Goal: Communication & Community: Answer question/provide support

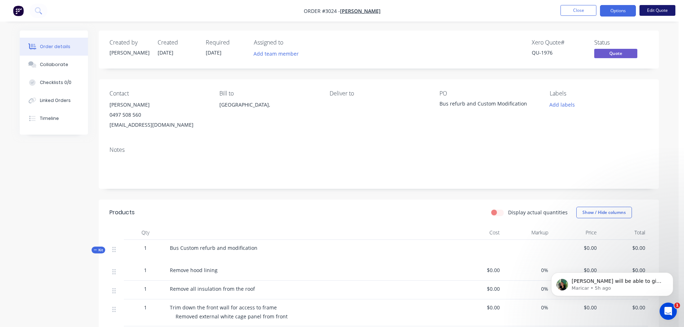
click at [657, 11] on button "Edit Quote" at bounding box center [657, 10] width 36 height 11
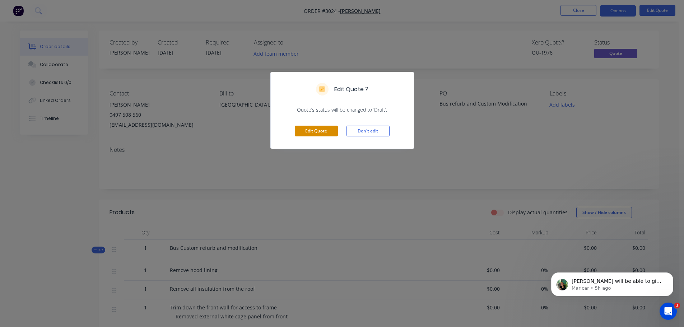
click at [309, 129] on button "Edit Quote" at bounding box center [316, 131] width 43 height 11
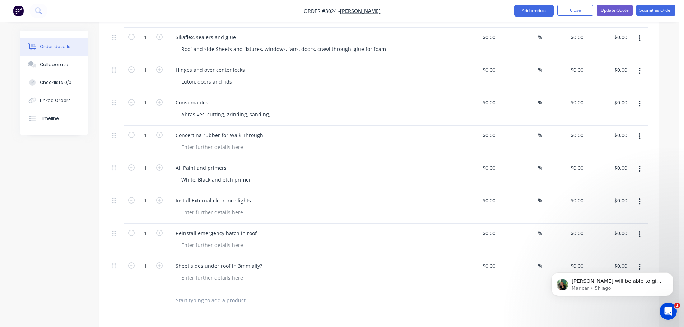
scroll to position [2404, 0]
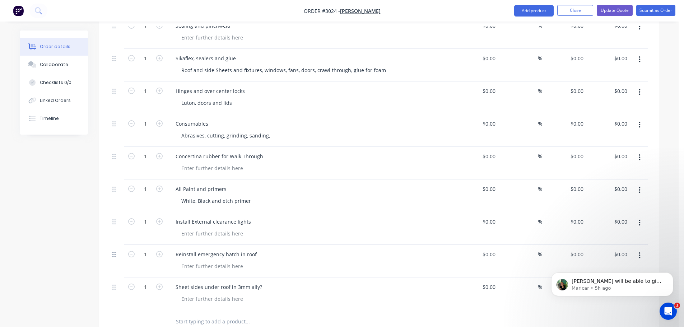
click at [113, 252] on icon at bounding box center [113, 254] width 3 height 5
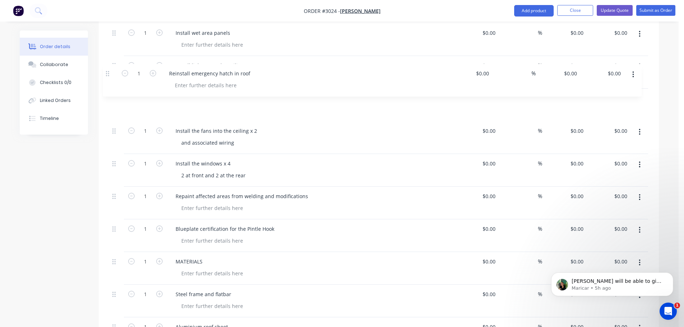
scroll to position [1809, 0]
drag, startPoint x: 113, startPoint y: 247, endPoint x: 114, endPoint y: 84, distance: 162.6
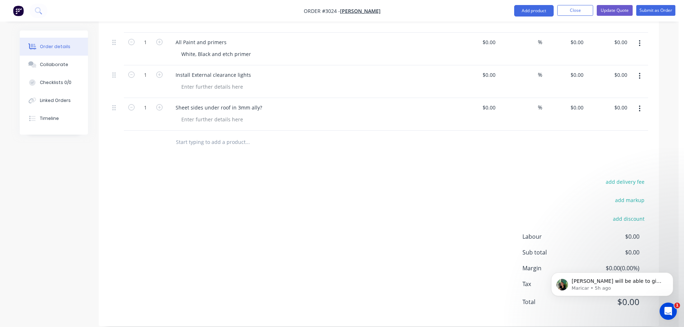
scroll to position [2512, 0]
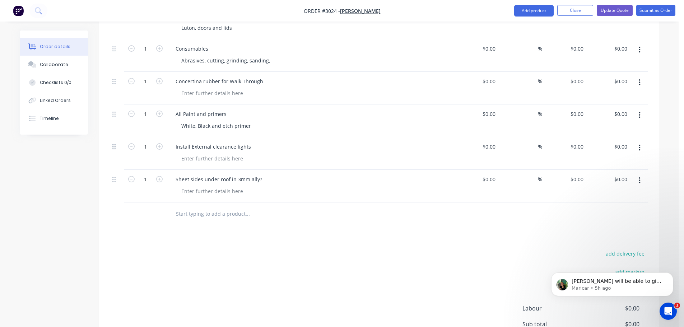
click at [113, 144] on icon at bounding box center [113, 146] width 3 height 5
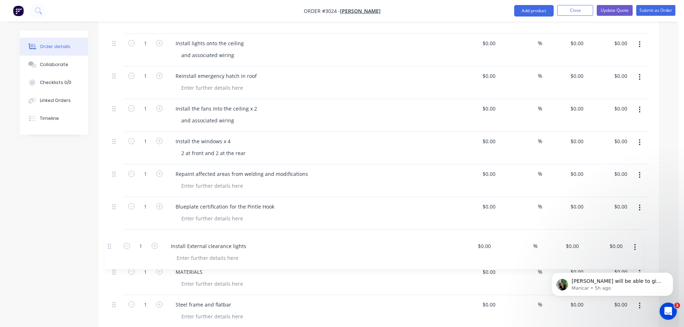
scroll to position [1833, 0]
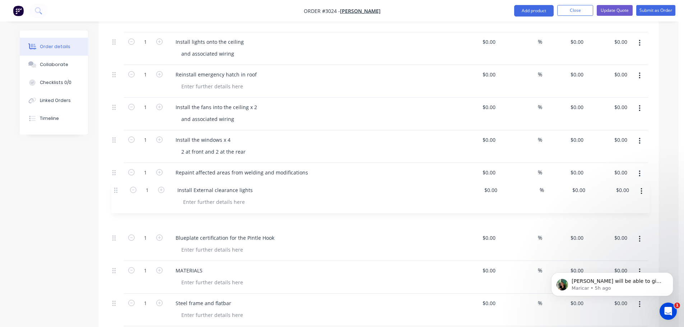
drag, startPoint x: 114, startPoint y: 135, endPoint x: 116, endPoint y: 184, distance: 48.9
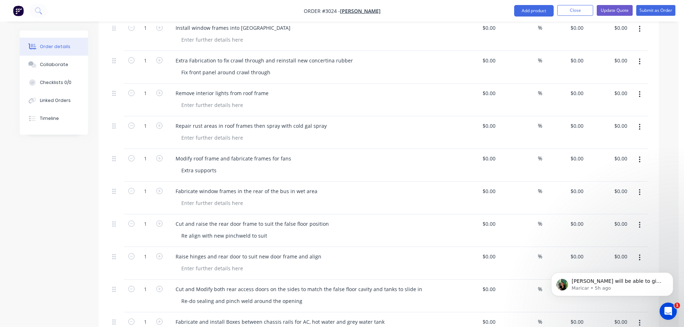
scroll to position [720, 0]
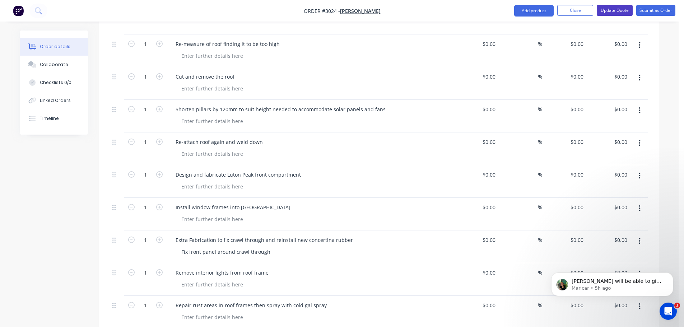
click at [618, 10] on button "Update Quote" at bounding box center [615, 10] width 36 height 11
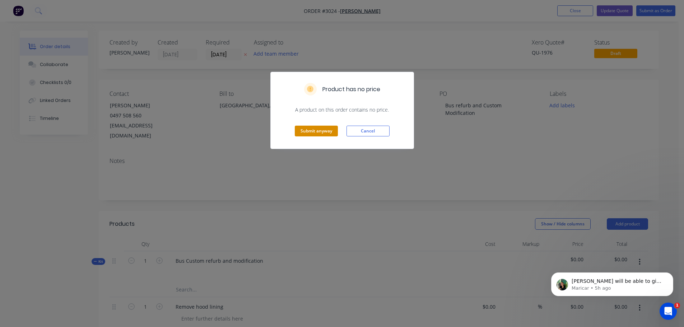
click at [317, 132] on button "Submit anyway" at bounding box center [316, 131] width 43 height 11
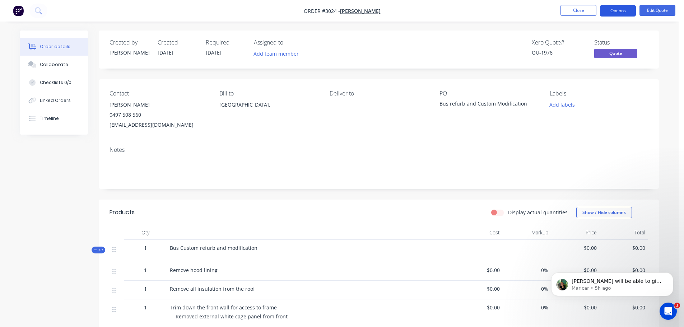
click at [613, 8] on button "Options" at bounding box center [618, 10] width 36 height 11
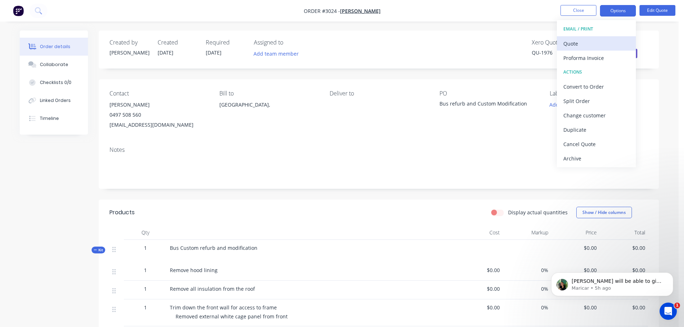
click at [575, 42] on div "Quote" at bounding box center [596, 43] width 66 height 10
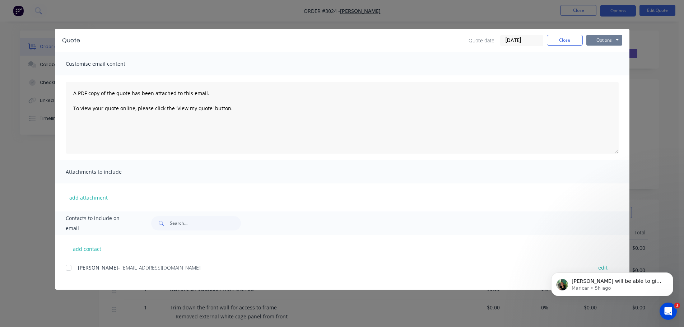
click at [598, 38] on button "Options" at bounding box center [604, 40] width 36 height 11
click at [599, 51] on button "Preview" at bounding box center [609, 53] width 46 height 12
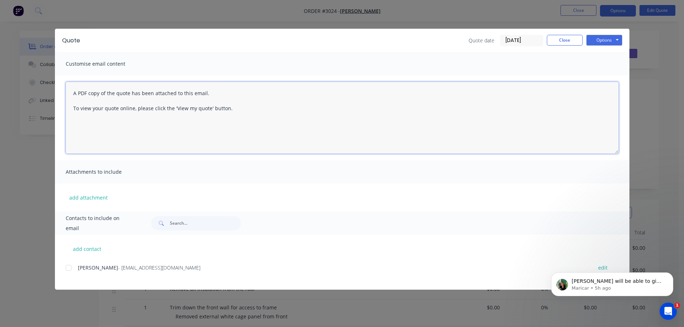
click at [73, 90] on textarea "A PDF copy of the quote has been attached to this email. To view your quote onl…" at bounding box center [342, 118] width 553 height 72
click at [71, 92] on textarea "A PDF copy of the quote has been attached to this email. To view your quote onl…" at bounding box center [342, 118] width 553 height 72
click at [73, 92] on textarea "A PDF copy of the quote has been attached to this email. To view your quote onl…" at bounding box center [342, 118] width 553 height 72
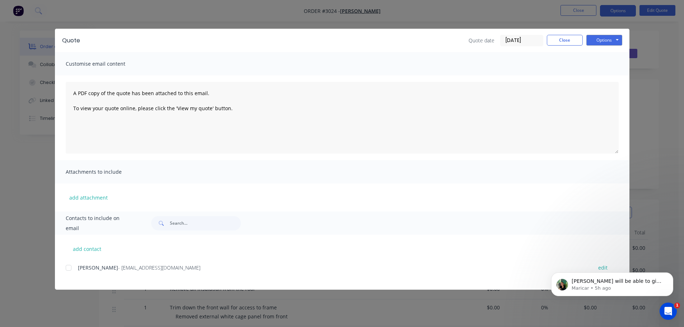
click at [160, 184] on div "add attachment" at bounding box center [342, 197] width 574 height 28
click at [253, 60] on div "Customise email content" at bounding box center [342, 63] width 574 height 23
click at [602, 39] on button "Options" at bounding box center [604, 40] width 36 height 11
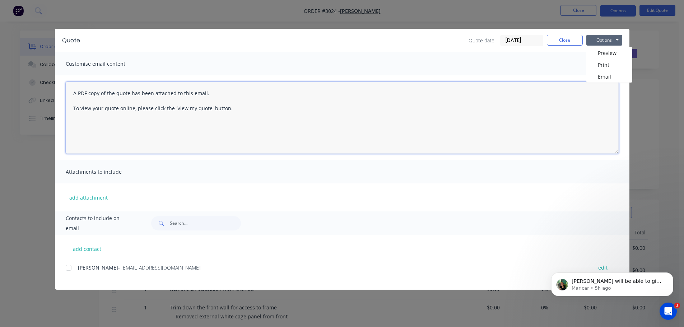
click at [74, 93] on textarea "A PDF copy of the quote has been attached to this email. To view your quote onl…" at bounding box center [342, 118] width 553 height 72
type textarea "A PDF copy of the quote has been attached to this email. To view your quote onl…"
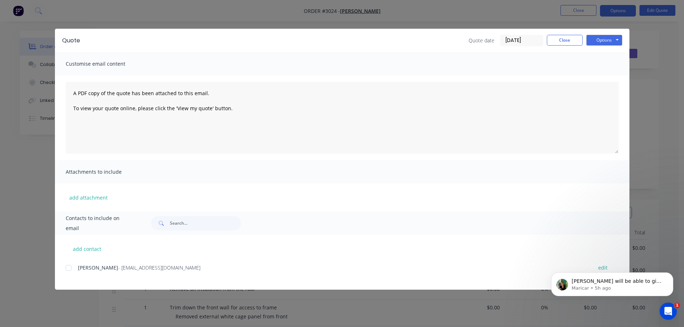
click at [212, 174] on div "Attachments to include" at bounding box center [342, 171] width 574 height 23
click at [563, 37] on button "Close" at bounding box center [565, 40] width 36 height 11
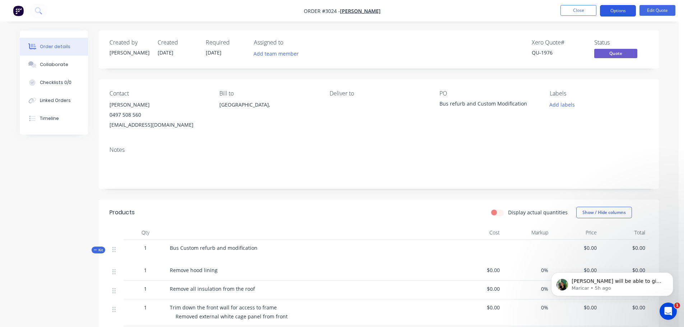
click at [620, 7] on button "Options" at bounding box center [618, 10] width 36 height 11
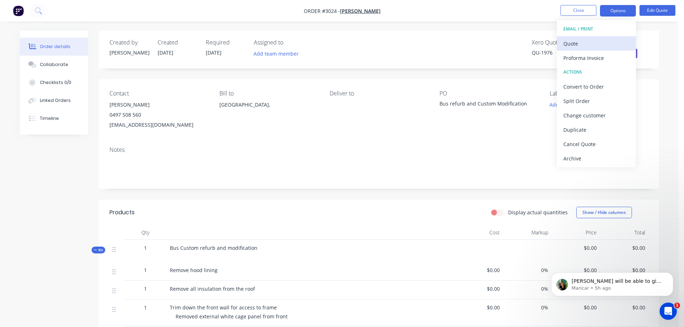
click at [574, 41] on div "Quote" at bounding box center [596, 43] width 66 height 10
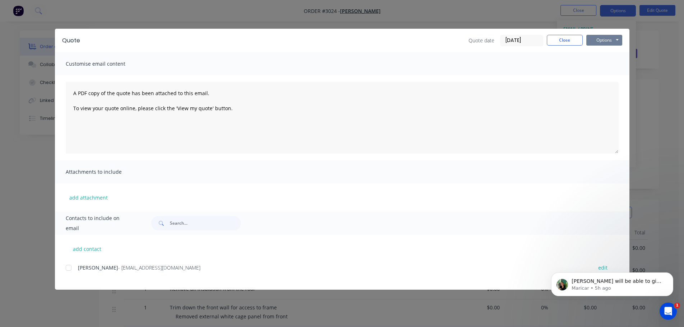
click at [604, 39] on button "Options" at bounding box center [604, 40] width 36 height 11
click at [600, 75] on button "Email" at bounding box center [609, 77] width 46 height 12
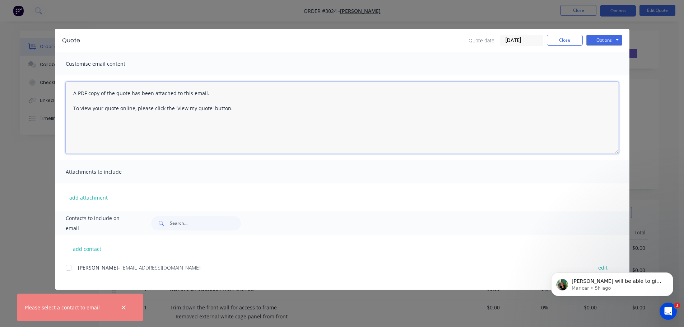
click at [73, 93] on textarea "A PDF copy of the quote has been attached to this email. To view your quote onl…" at bounding box center [342, 118] width 553 height 72
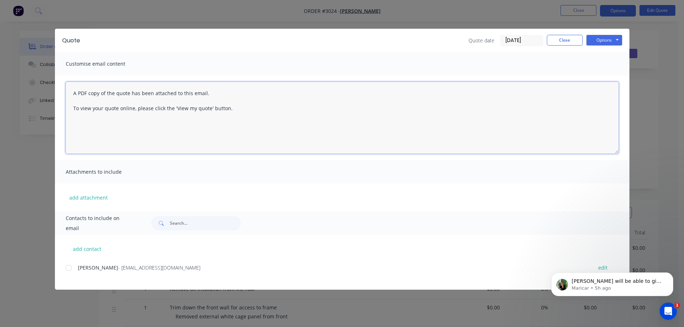
click at [68, 267] on div at bounding box center [68, 268] width 14 height 14
click at [73, 94] on textarea "A PDF copy of the quote has been attached to this email. To view your quote onl…" at bounding box center [342, 118] width 553 height 72
type textarea "A PDF copy of the quote has been attached to this email. To view your quote onl…"
click at [91, 130] on textarea "A PDF copy of the quote has been attached to this email. To view your quote onl…" at bounding box center [342, 118] width 553 height 72
click at [231, 109] on textarea "A PDF copy of the quote has been attached to this email. To view your quote onl…" at bounding box center [342, 118] width 553 height 72
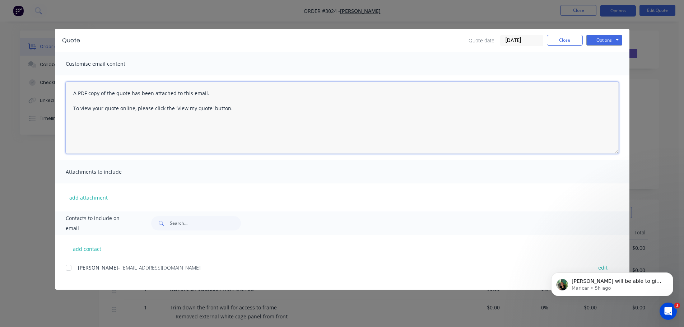
click at [219, 93] on textarea "A PDF copy of the quote has been attached to this email. To view your quote onl…" at bounding box center [342, 118] width 553 height 72
click at [178, 139] on textarea "A PDF copy of the quote has been attached to this email. To view your quote onl…" at bounding box center [342, 118] width 553 height 72
click at [69, 267] on div at bounding box center [68, 268] width 14 height 14
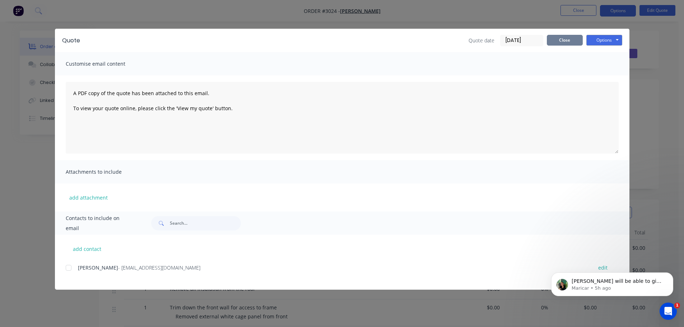
click at [569, 42] on button "Close" at bounding box center [565, 40] width 36 height 11
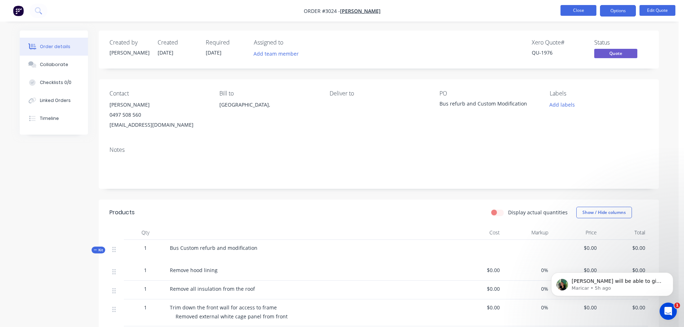
click at [569, 8] on button "Close" at bounding box center [578, 10] width 36 height 11
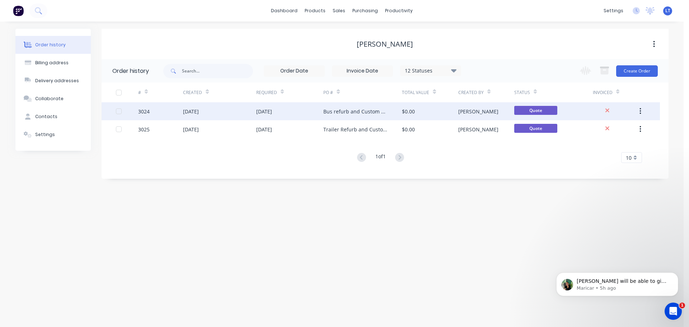
click at [272, 113] on div "[DATE]" at bounding box center [264, 112] width 16 height 8
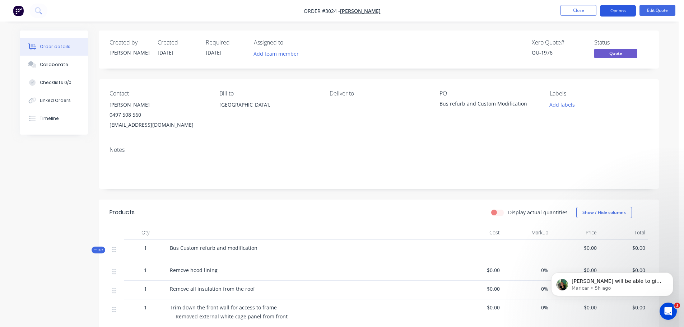
click at [622, 8] on button "Options" at bounding box center [618, 10] width 36 height 11
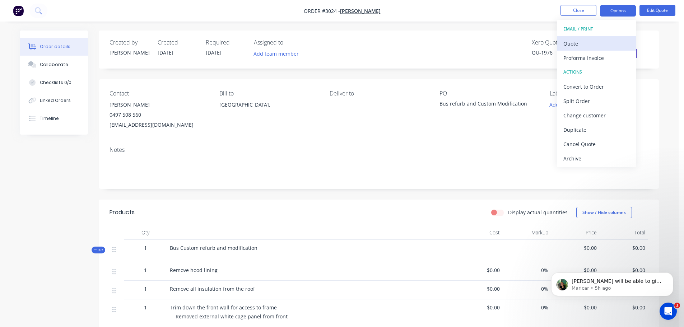
click at [577, 43] on div "Quote" at bounding box center [596, 43] width 66 height 10
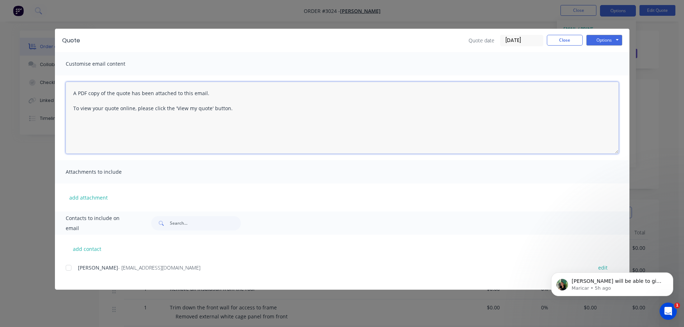
click at [70, 93] on textarea "A PDF copy of the quote has been attached to this email. To view your quote onl…" at bounding box center [342, 118] width 553 height 72
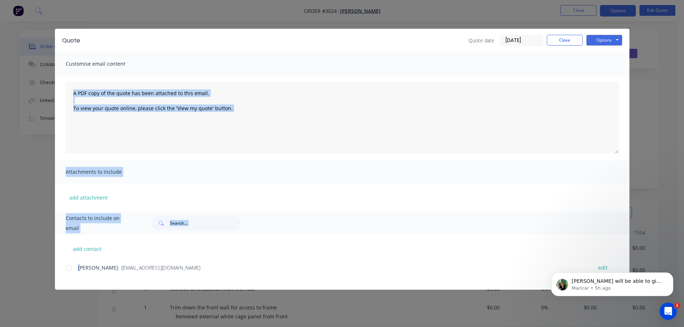
drag, startPoint x: 86, startPoint y: 213, endPoint x: 67, endPoint y: 313, distance: 101.3
click at [77, 281] on div "Quote Quote date [DATE] Close Options Preview Print Email Customise email conte…" at bounding box center [342, 159] width 574 height 261
click at [170, 184] on div "add attachment" at bounding box center [342, 197] width 574 height 28
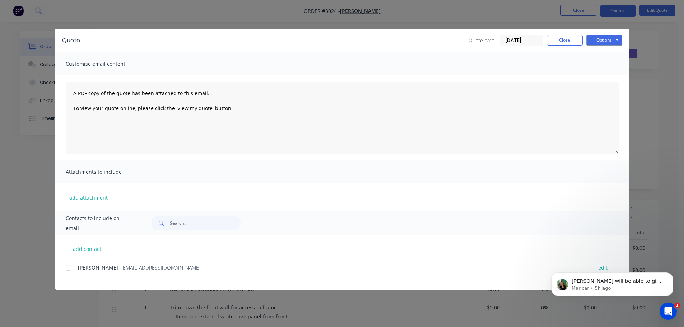
click at [68, 267] on div at bounding box center [68, 268] width 14 height 14
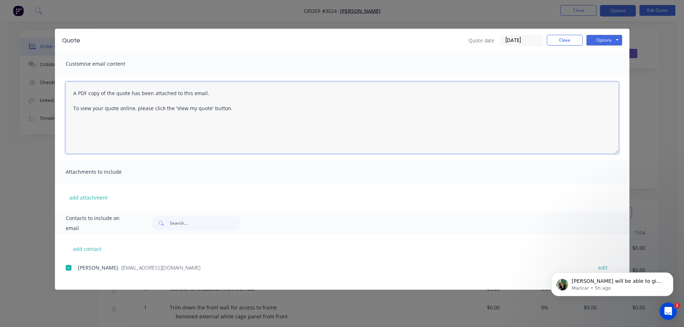
click at [71, 91] on textarea "A PDF copy of the quote has been attached to this email. To view your quote onl…" at bounding box center [342, 118] width 553 height 72
drag, startPoint x: 71, startPoint y: 113, endPoint x: 66, endPoint y: 143, distance: 30.2
click at [67, 138] on textarea "A PDF copy of the quote has been attached to this email. To view your quote onl…" at bounding box center [342, 118] width 553 height 72
click at [73, 93] on textarea "A PDF copy of the quote has been attached to this email. To view your quote onl…" at bounding box center [342, 118] width 553 height 72
click at [68, 269] on div at bounding box center [68, 268] width 14 height 14
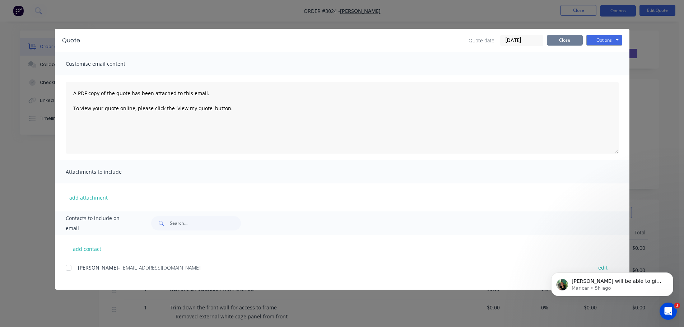
click at [561, 41] on button "Close" at bounding box center [565, 40] width 36 height 11
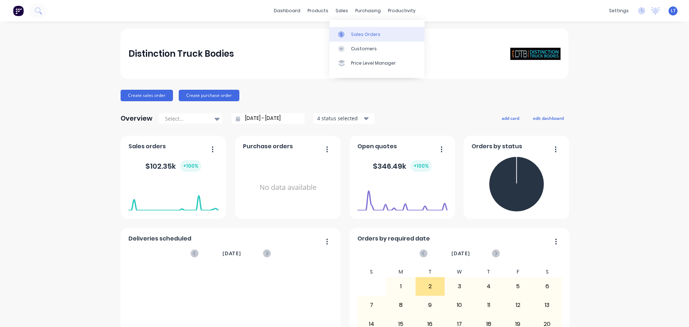
click at [356, 33] on div "Sales Orders" at bounding box center [365, 34] width 29 height 6
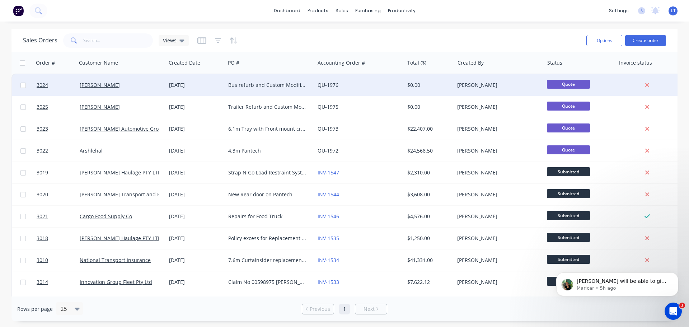
click at [121, 84] on div "[PERSON_NAME]" at bounding box center [120, 84] width 80 height 7
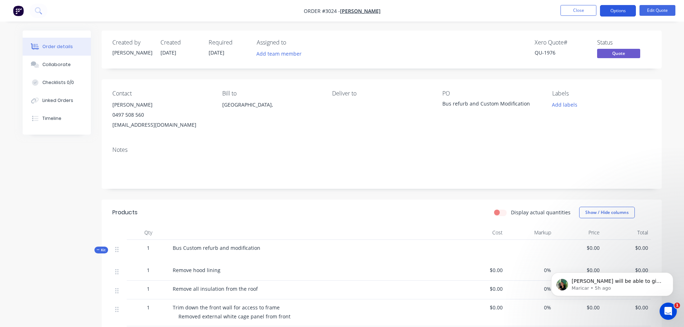
click at [613, 11] on button "Options" at bounding box center [618, 10] width 36 height 11
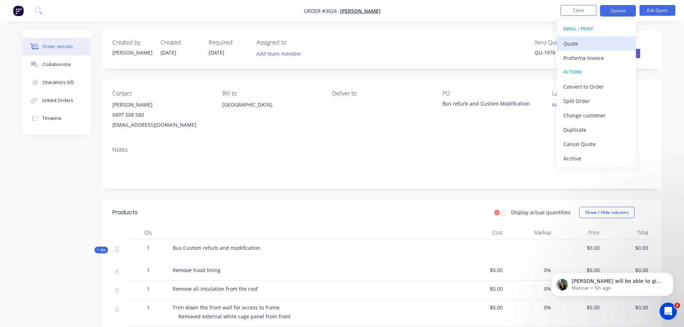
click at [571, 42] on div "Quote" at bounding box center [596, 43] width 66 height 10
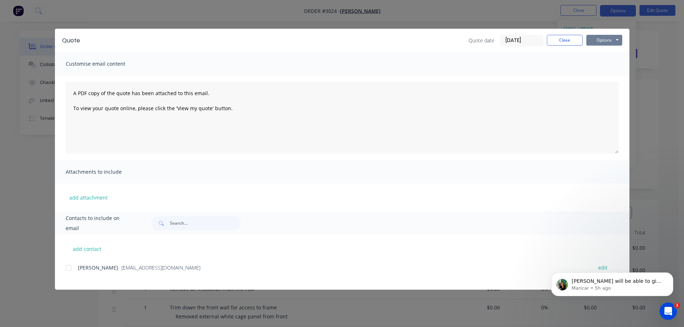
click at [601, 39] on button "Options" at bounding box center [604, 40] width 36 height 11
click at [244, 42] on div "Quote date 03/09/25 Close Options Preview Print Email" at bounding box center [354, 40] width 535 height 11
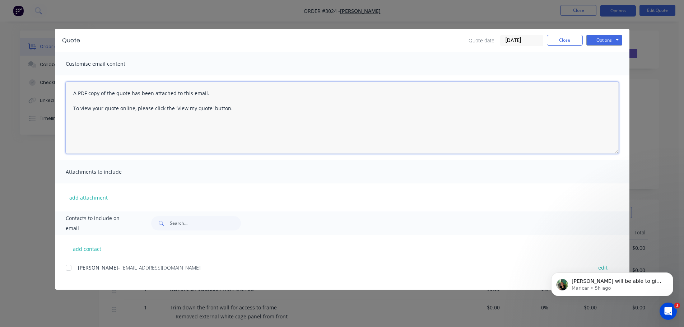
click at [74, 92] on textarea "A PDF copy of the quote has been attached to this email. To view your quote onl…" at bounding box center [342, 118] width 553 height 72
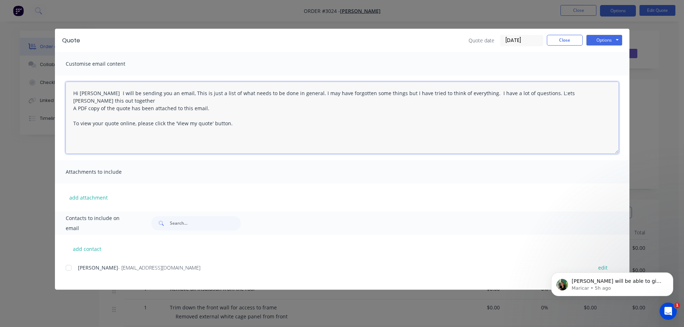
click at [523, 95] on textarea "Hi Scott I will be sending you an email, This is just a list of what needs to b…" at bounding box center [342, 118] width 553 height 72
click at [526, 94] on textarea "Hi Scott I will be sending you an email, This is just a list of what needs to b…" at bounding box center [342, 118] width 553 height 72
click at [540, 93] on textarea "Hi Scott I will be sending you an email, This is just a list of what needs to b…" at bounding box center [342, 118] width 553 height 72
click at [73, 101] on textarea "Hi Scott I will be sending you an email, This is just a list of what needs to b…" at bounding box center [342, 118] width 553 height 72
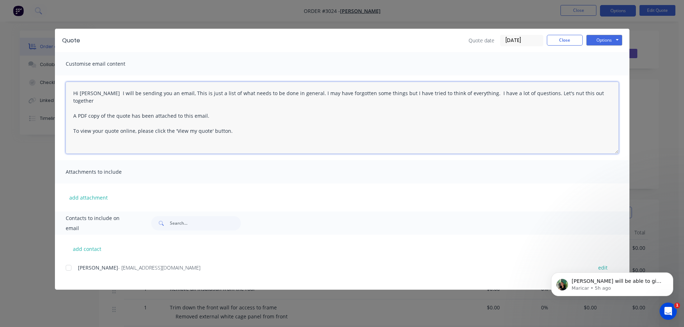
click at [163, 93] on textarea "Hi Scott I will be sending you an email, This is just a list of what needs to b…" at bounding box center [342, 118] width 553 height 72
click at [102, 101] on textarea "Hi Scott I will be sending you an email with questions to discuss, This is just…" at bounding box center [342, 118] width 553 height 72
click at [68, 267] on div at bounding box center [68, 268] width 14 height 14
type textarea "A PDF copy of the quote has been attached to this email. To view your quote onl…"
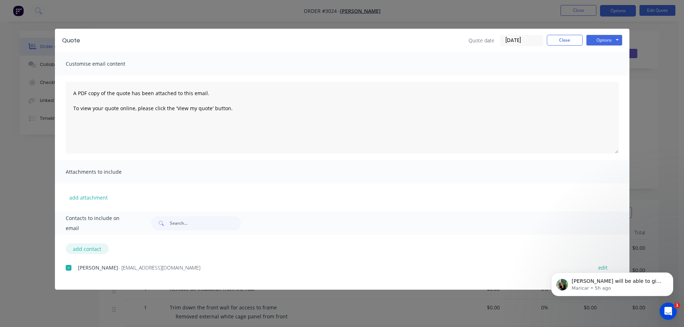
click at [92, 250] on button "add contact" at bounding box center [87, 248] width 43 height 11
select select "AU"
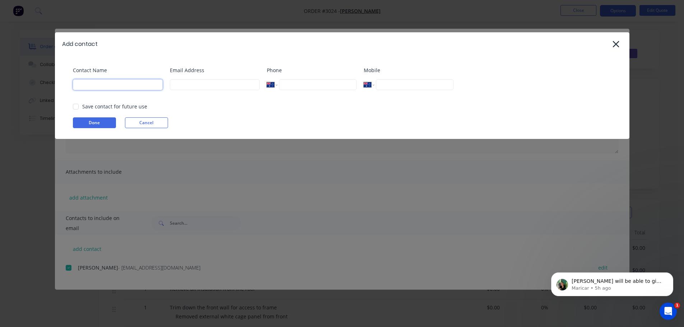
click at [98, 83] on input at bounding box center [118, 84] width 90 height 11
type input "[PERSON_NAME]"
type input "admin@distinctiontruckbodies.com.au"
type input "0432 545 330"
click at [89, 124] on button "Done" at bounding box center [94, 122] width 43 height 11
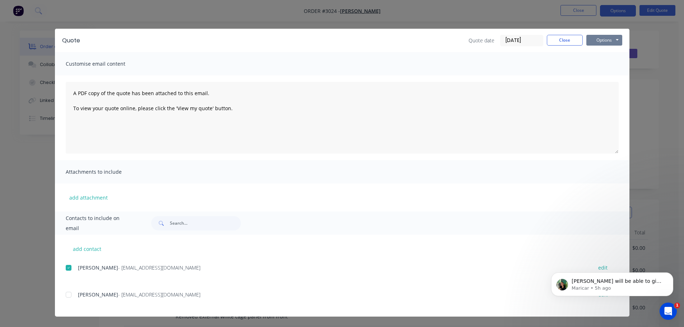
click at [601, 38] on button "Options" at bounding box center [604, 40] width 36 height 11
click at [602, 75] on button "Email" at bounding box center [609, 77] width 46 height 12
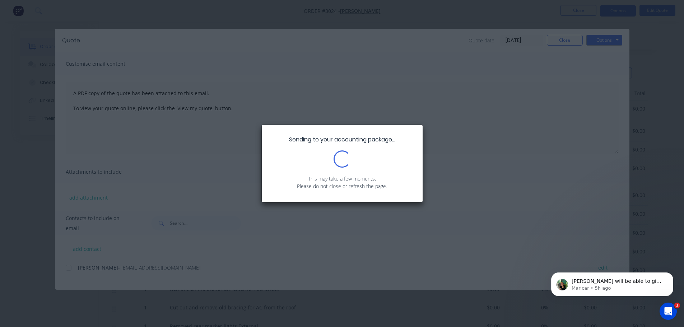
scroll to position [72, 0]
